Goal: Browse casually: Explore the website without a specific task or goal

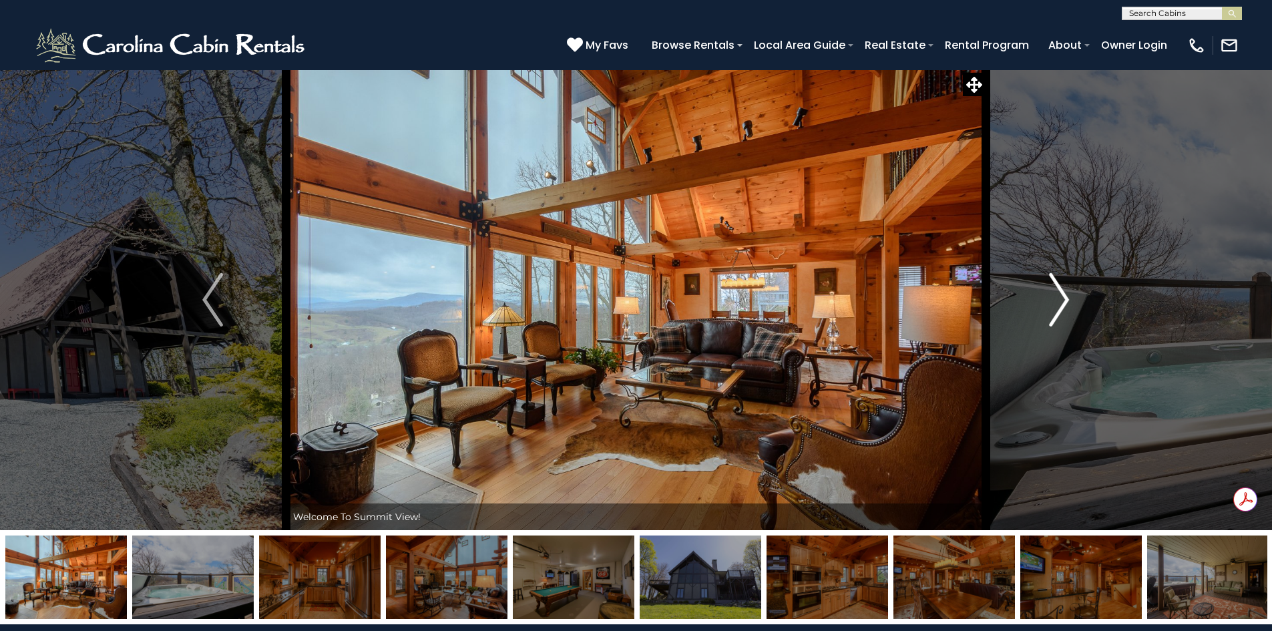
click at [1059, 291] on img "Next" at bounding box center [1059, 299] width 20 height 53
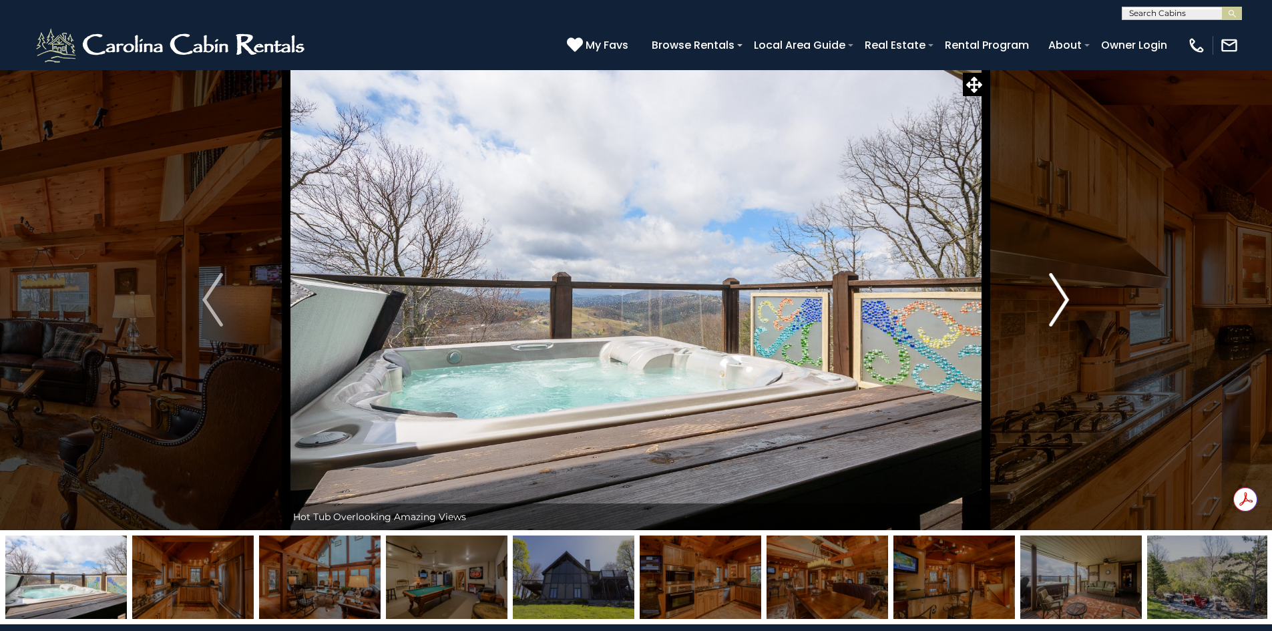
click at [1059, 291] on img "Next" at bounding box center [1059, 299] width 20 height 53
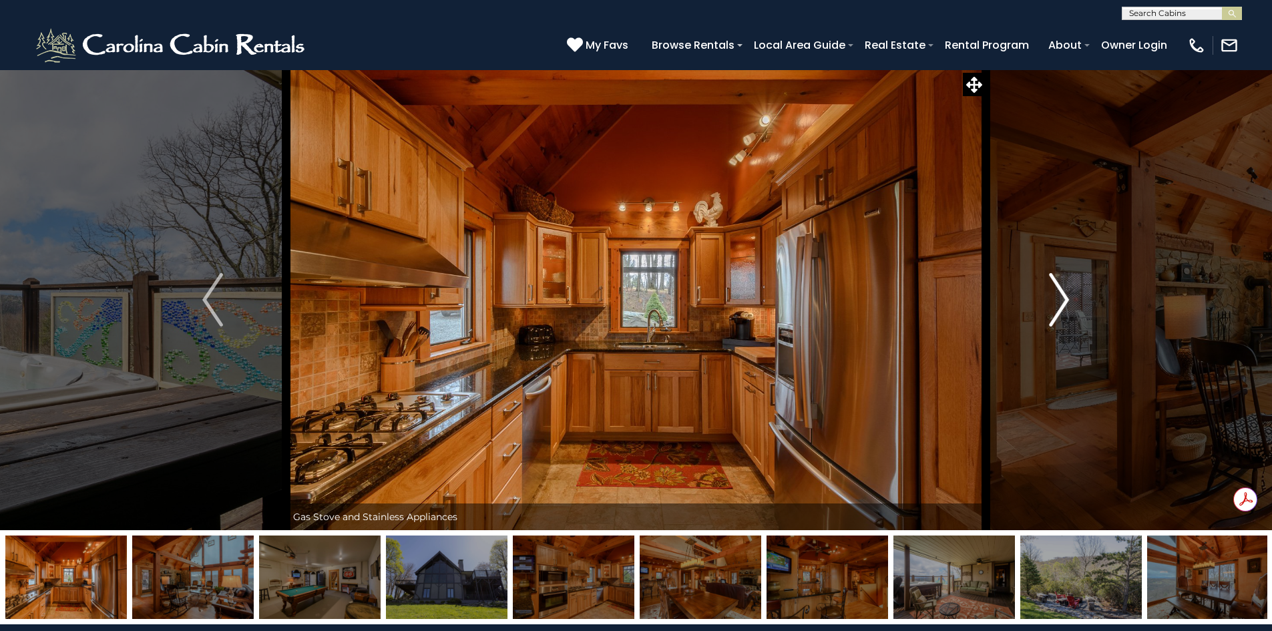
click at [1059, 291] on img "Next" at bounding box center [1059, 299] width 20 height 53
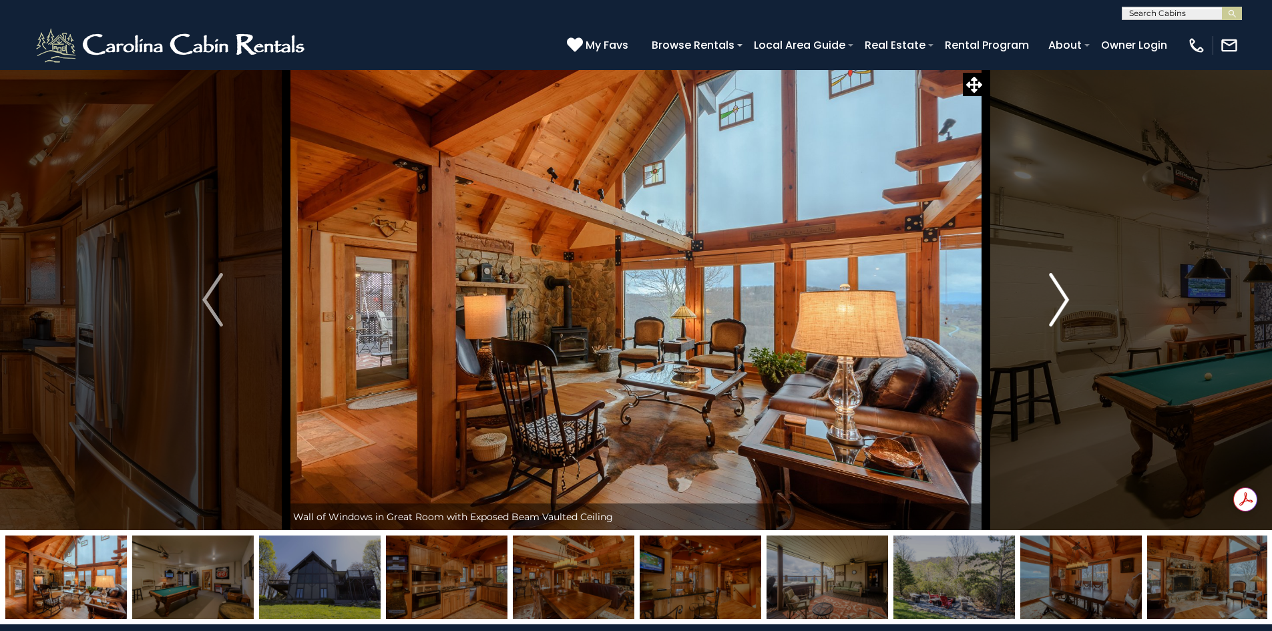
click at [1059, 291] on img "Next" at bounding box center [1059, 299] width 20 height 53
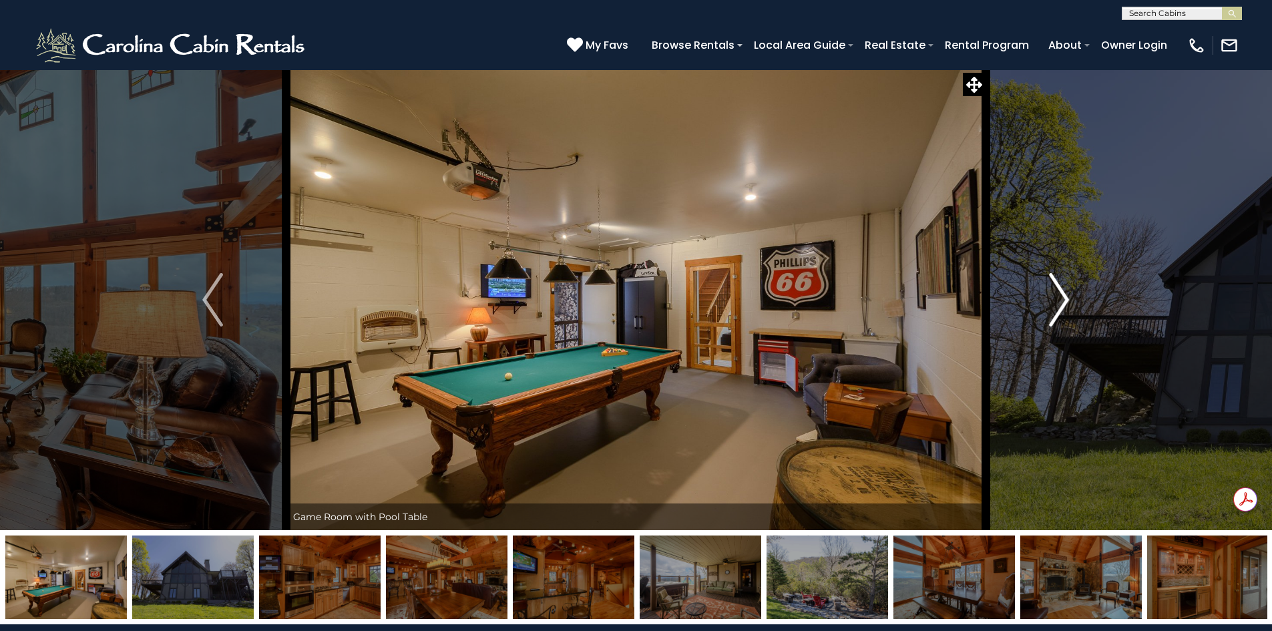
click at [1059, 291] on img "Next" at bounding box center [1059, 299] width 20 height 53
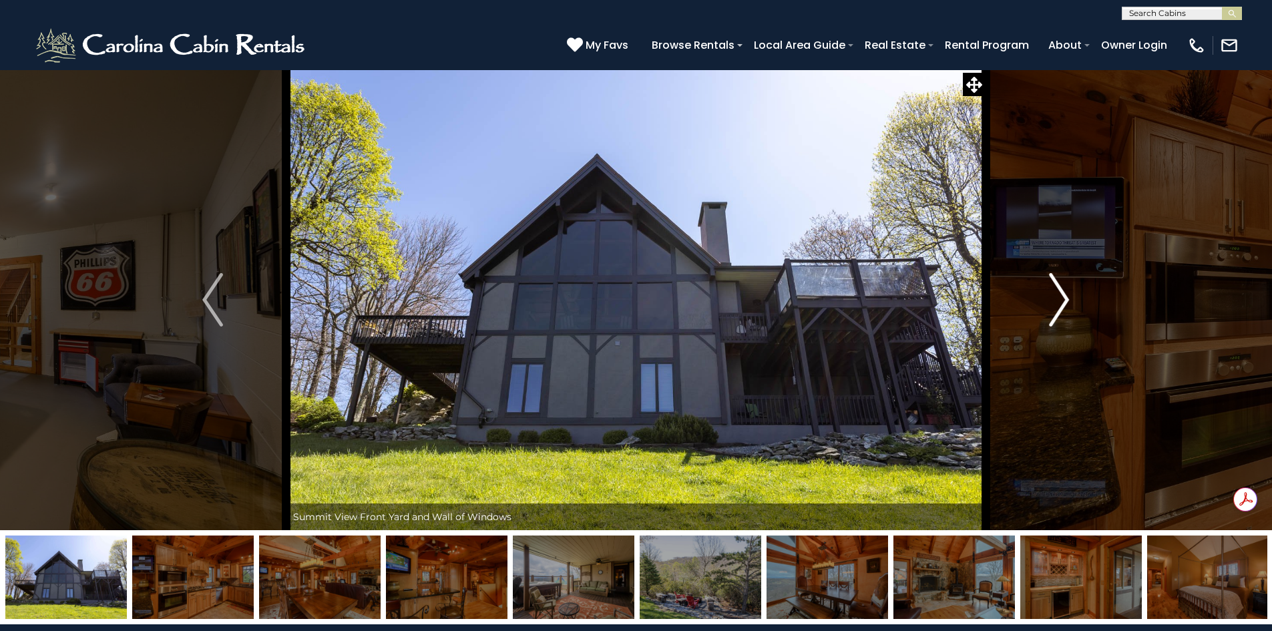
click at [1059, 291] on img "Next" at bounding box center [1059, 299] width 20 height 53
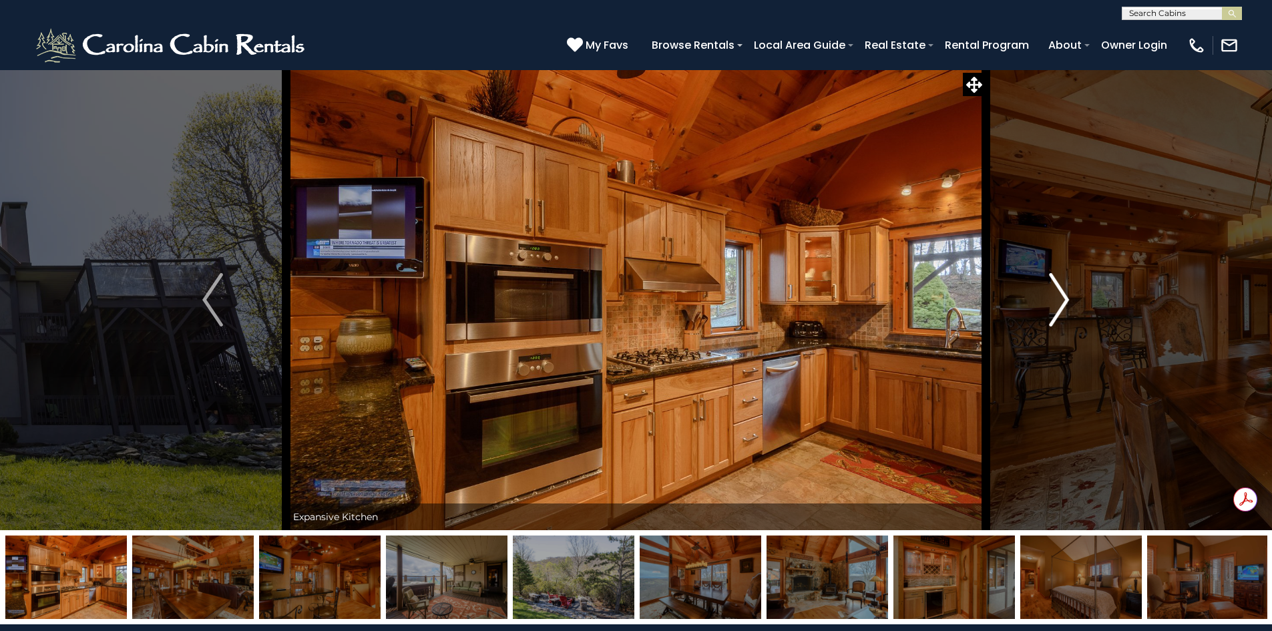
click at [1059, 291] on img "Next" at bounding box center [1059, 299] width 20 height 53
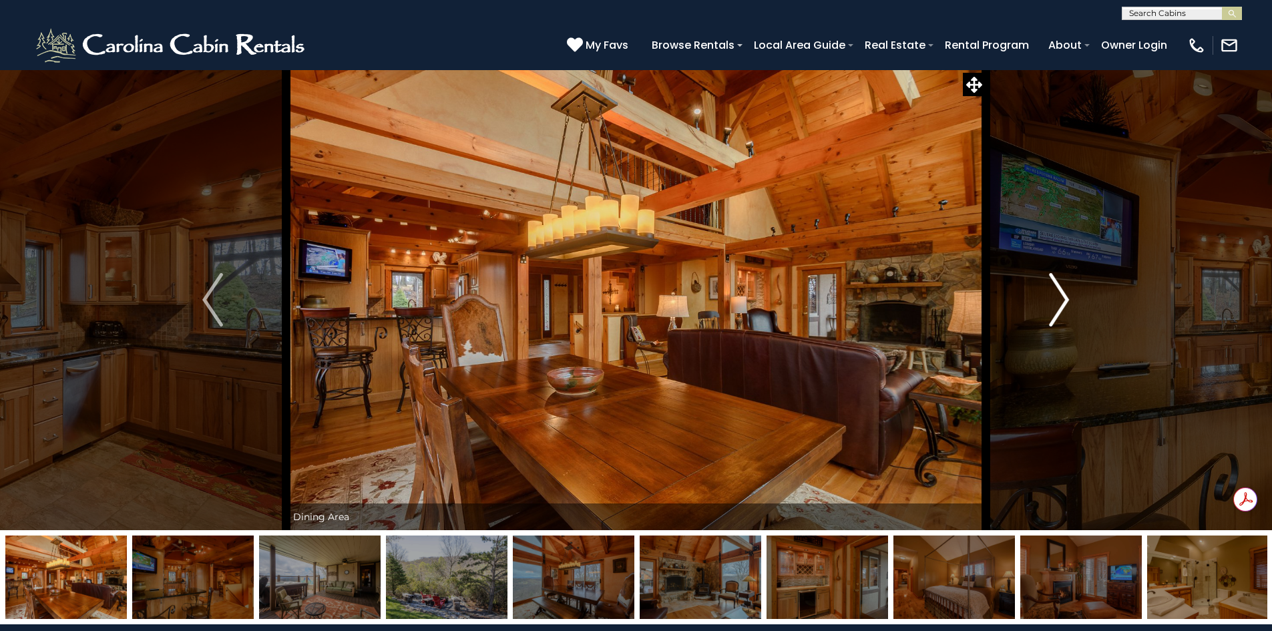
click at [1059, 291] on img "Next" at bounding box center [1059, 299] width 20 height 53
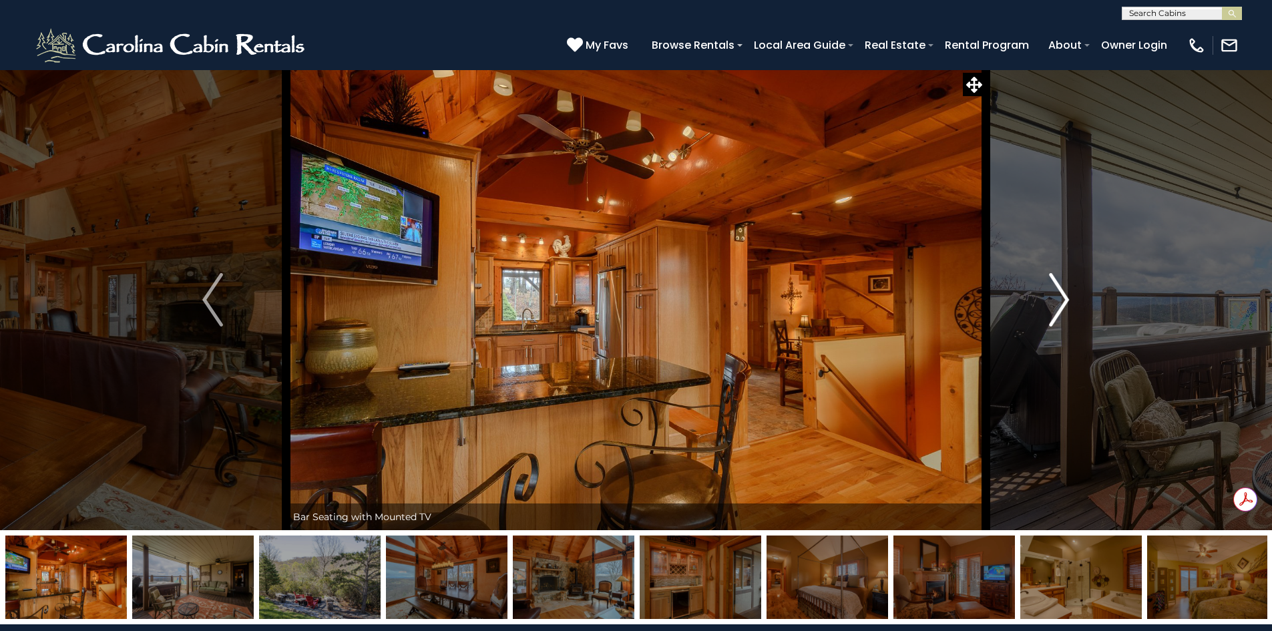
click at [1059, 292] on img "Next" at bounding box center [1059, 299] width 20 height 53
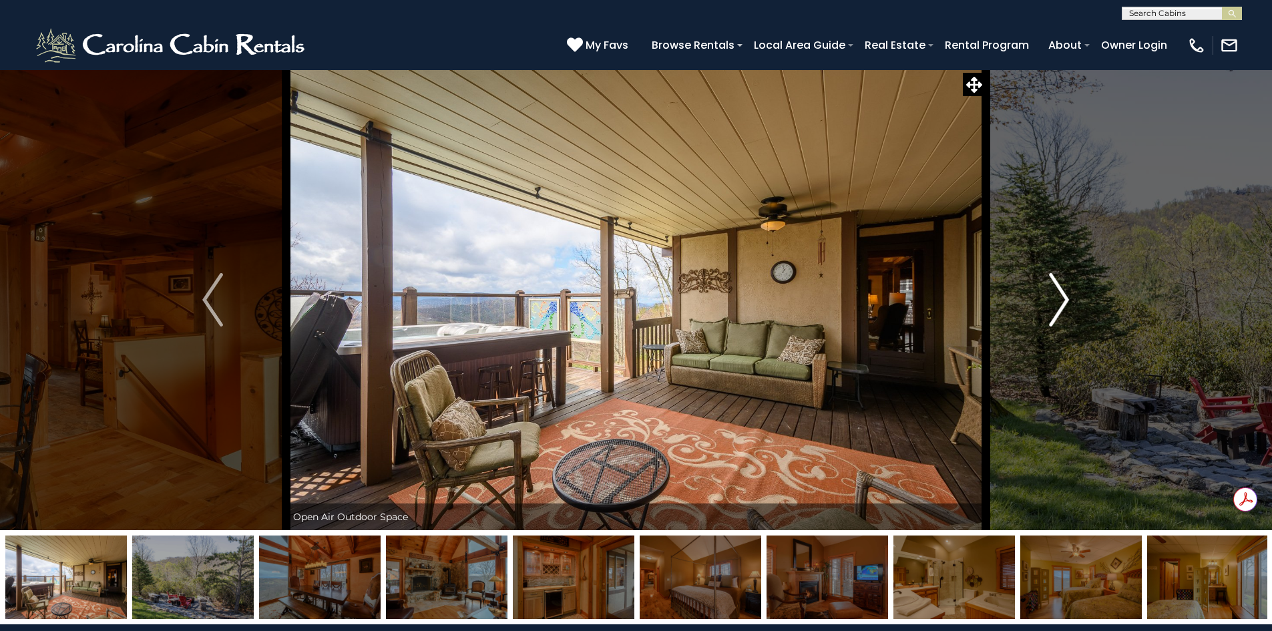
click at [1059, 292] on img "Next" at bounding box center [1059, 299] width 20 height 53
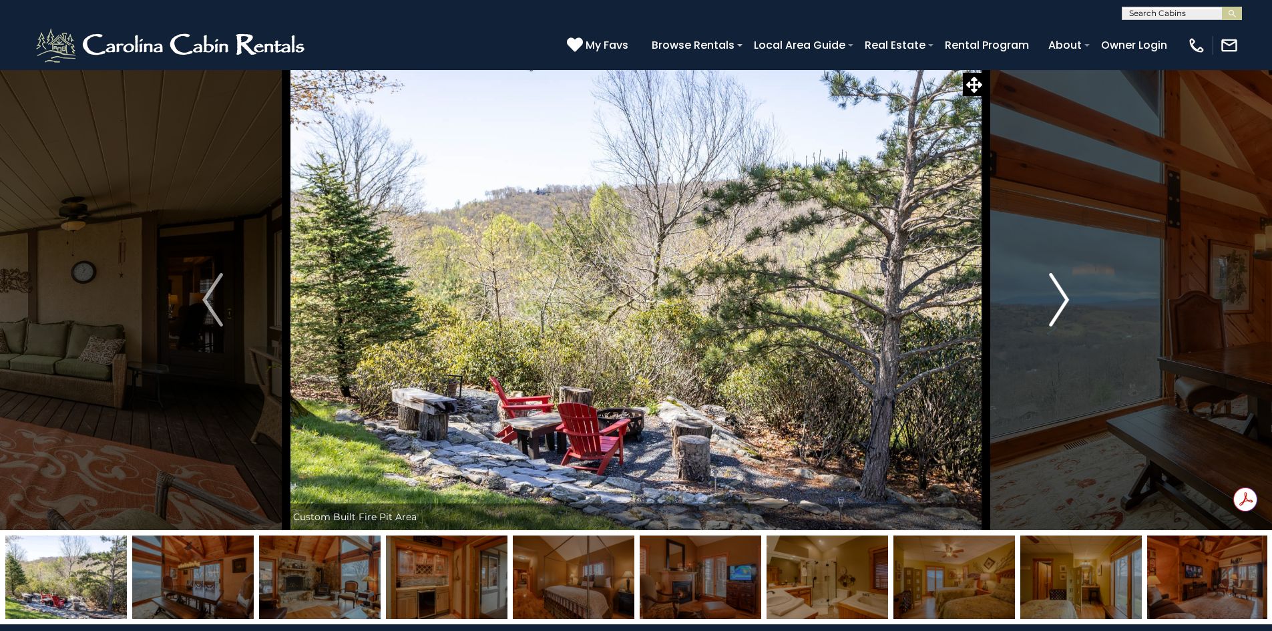
click at [1059, 292] on img "Next" at bounding box center [1059, 299] width 20 height 53
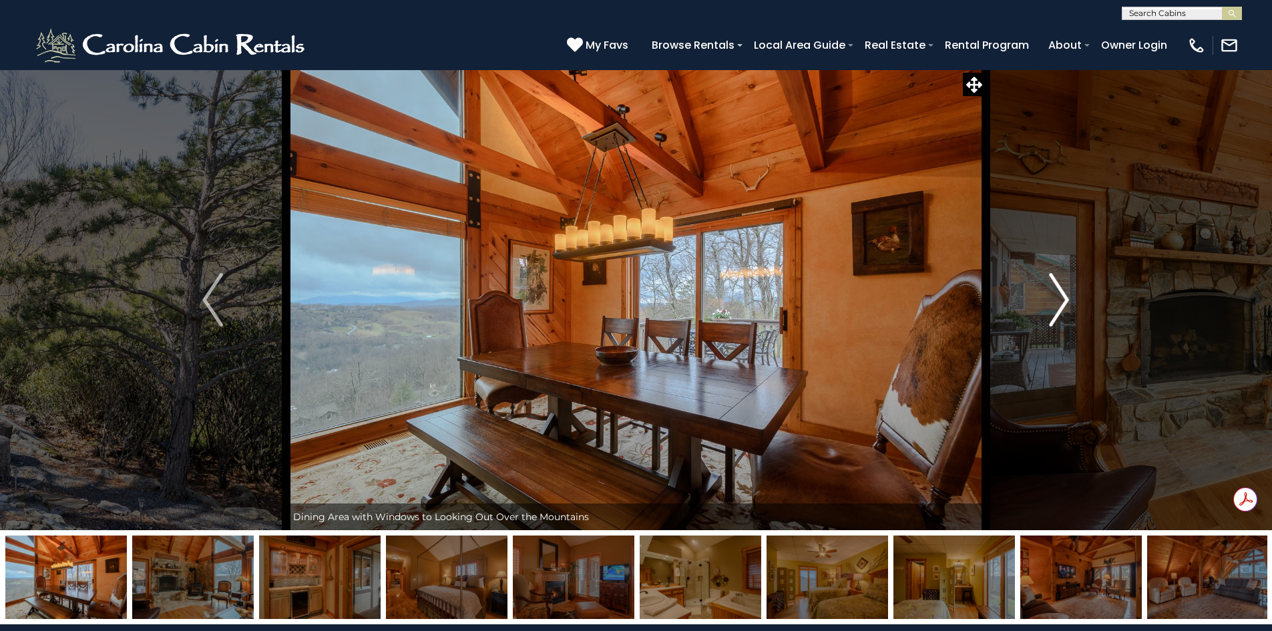
click at [1059, 292] on img "Next" at bounding box center [1059, 299] width 20 height 53
